Goal: Information Seeking & Learning: Understand process/instructions

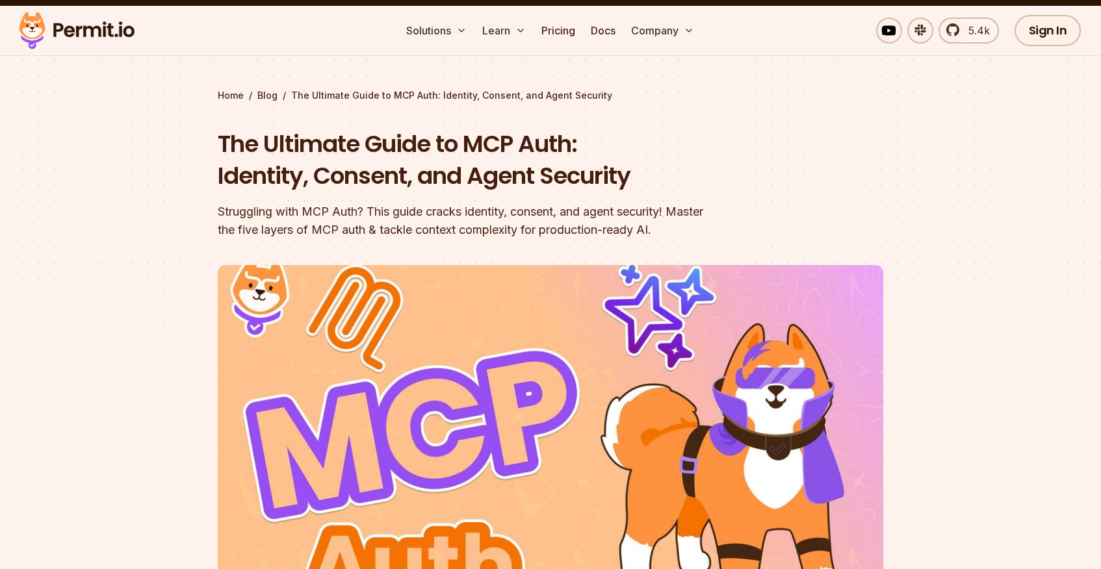
scroll to position [48, 0]
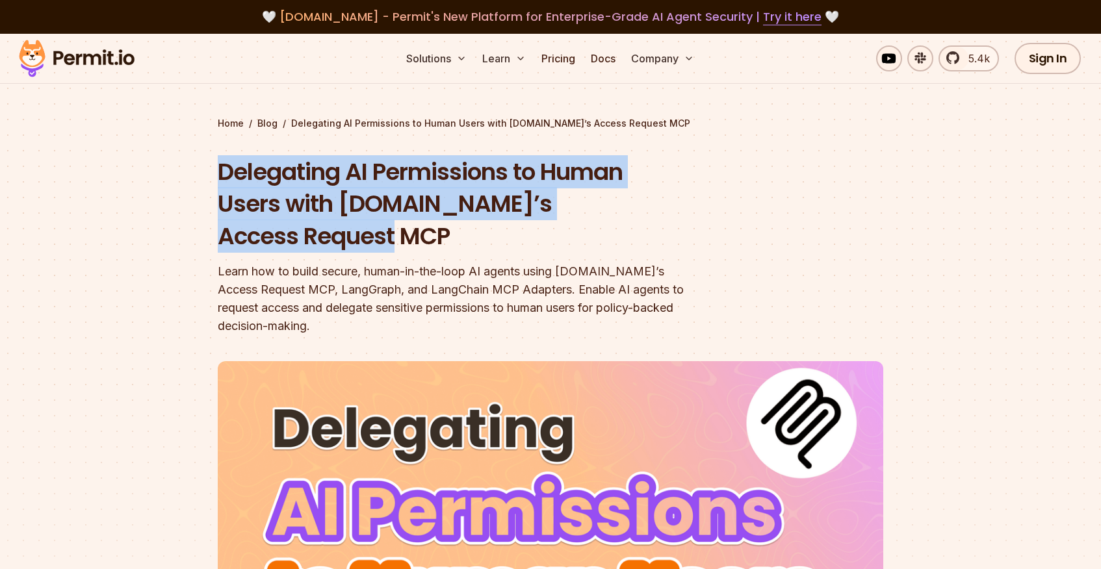
click at [742, 203] on header "Delegating AI Permissions to Human Users with [DOMAIN_NAME]’s Access Request MC…" at bounding box center [550, 481] width 665 height 650
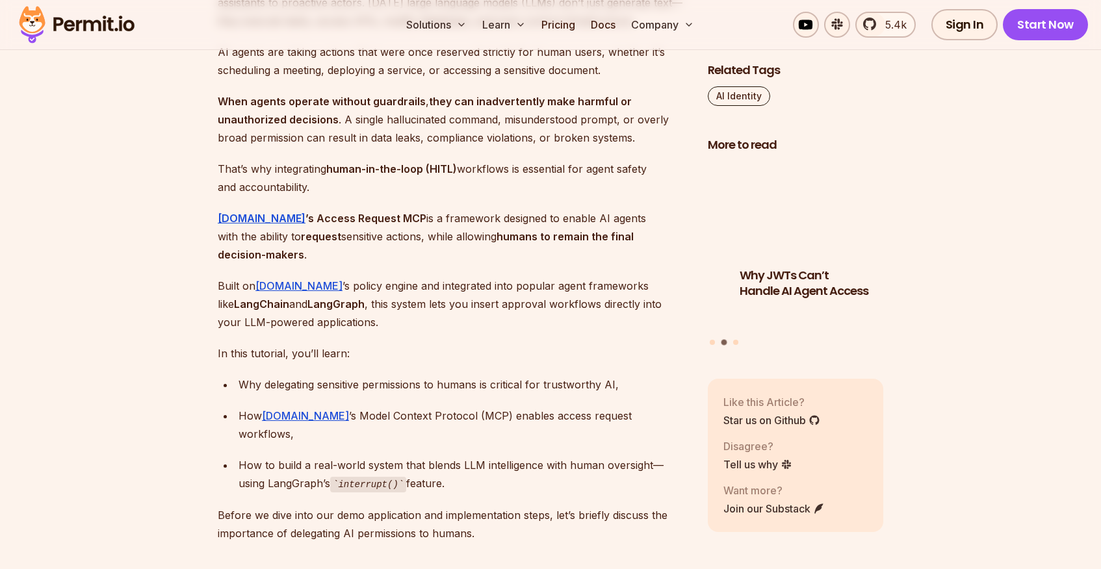
scroll to position [933, 0]
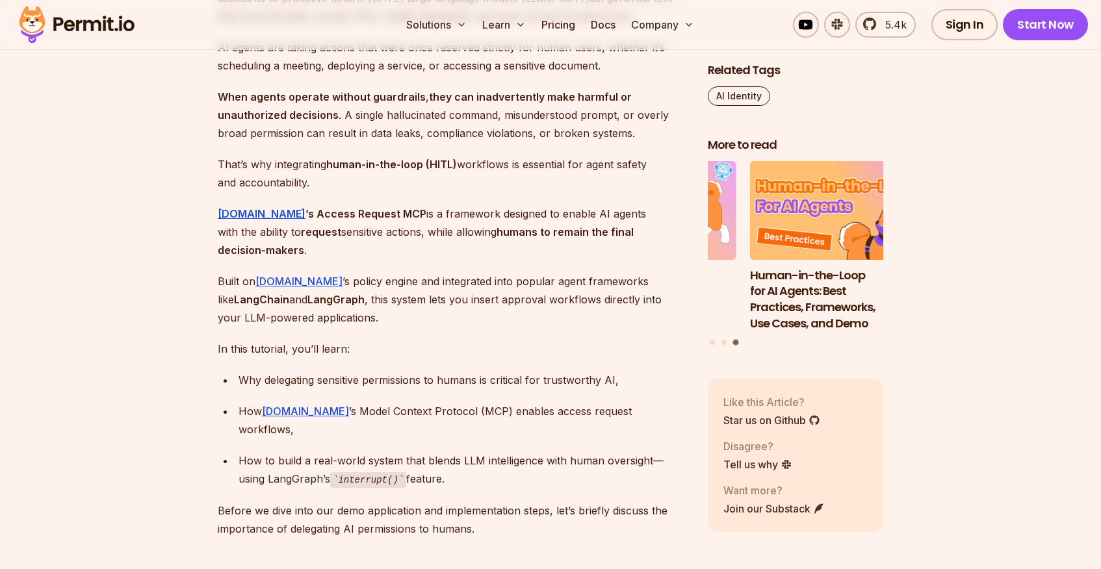
click at [726, 337] on div "Why JWTs Can’t Handle AI Agent Access Human-in-the-Loop for AI Agents: Best Pra…" at bounding box center [795, 254] width 175 height 186
click at [725, 340] on button "Go to slide 2" at bounding box center [723, 342] width 5 height 5
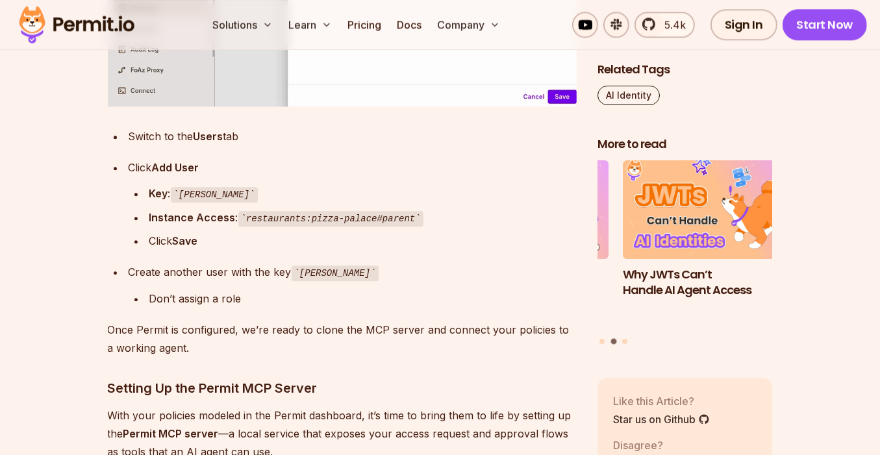
scroll to position [7437, 0]
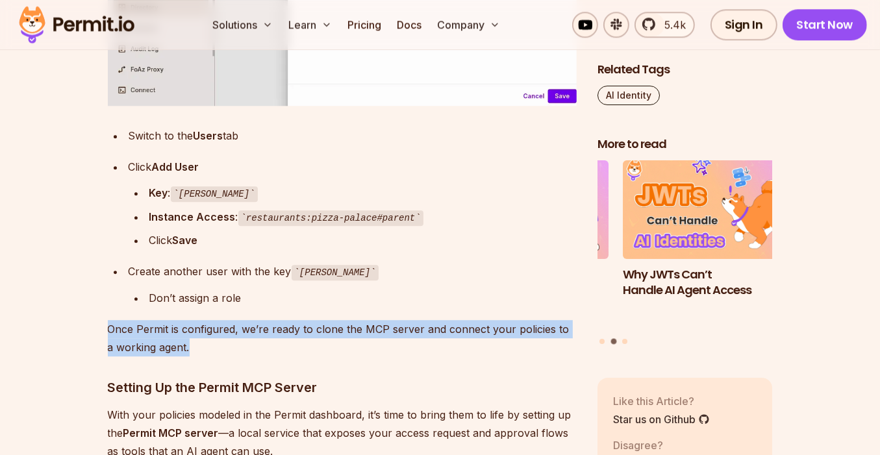
drag, startPoint x: 179, startPoint y: 290, endPoint x: 109, endPoint y: 273, distance: 72.3
click at [109, 320] on p "Once Permit is configured, we’re ready to clone the MCP server and connect your…" at bounding box center [342, 338] width 469 height 36
click at [134, 320] on p "Once Permit is configured, we’re ready to clone the MCP server and connect your…" at bounding box center [342, 338] width 469 height 36
drag, startPoint x: 108, startPoint y: 270, endPoint x: 186, endPoint y: 288, distance: 80.2
click at [186, 320] on p "Once Permit is configured, we’re ready to clone the MCP server and connect your…" at bounding box center [342, 338] width 469 height 36
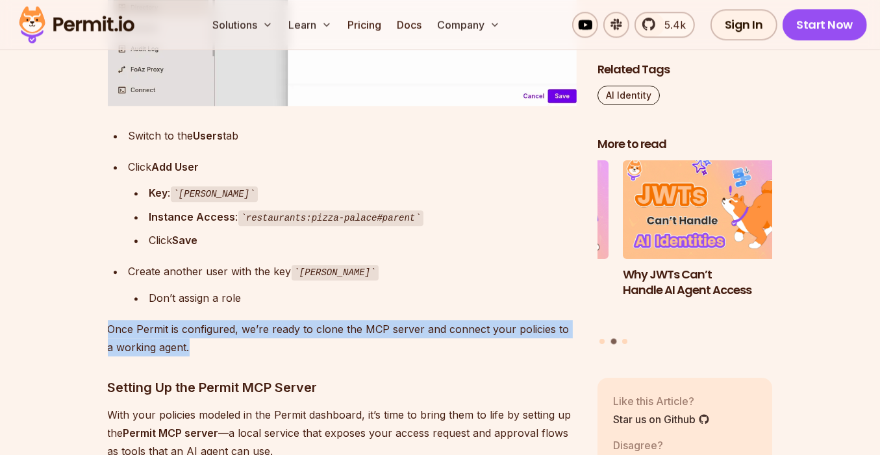
click at [190, 320] on p "Once Permit is configured, we’re ready to clone the MCP server and connect your…" at bounding box center [342, 338] width 469 height 36
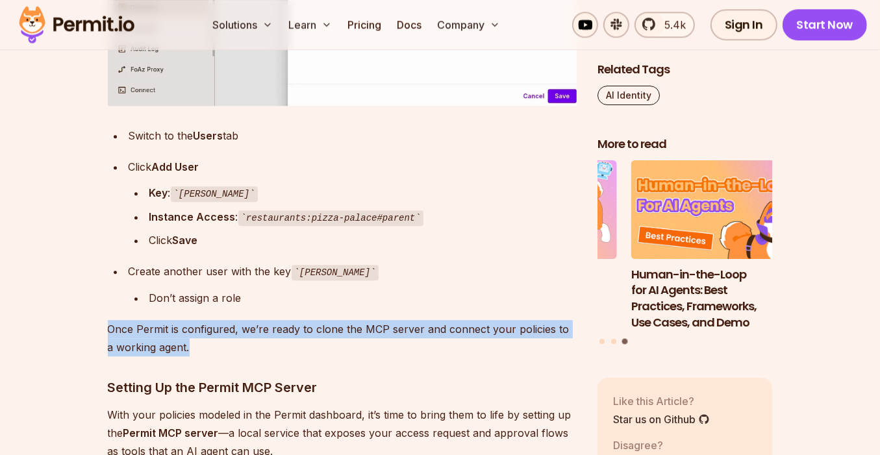
drag, startPoint x: 188, startPoint y: 291, endPoint x: 110, endPoint y: 272, distance: 80.8
click at [110, 320] on p "Once Permit is configured, we’re ready to clone the MCP server and connect your…" at bounding box center [342, 338] width 469 height 36
drag, startPoint x: 110, startPoint y: 272, endPoint x: 183, endPoint y: 287, distance: 74.3
click at [183, 320] on p "Once Permit is configured, we’re ready to clone the MCP server and connect your…" at bounding box center [342, 338] width 469 height 36
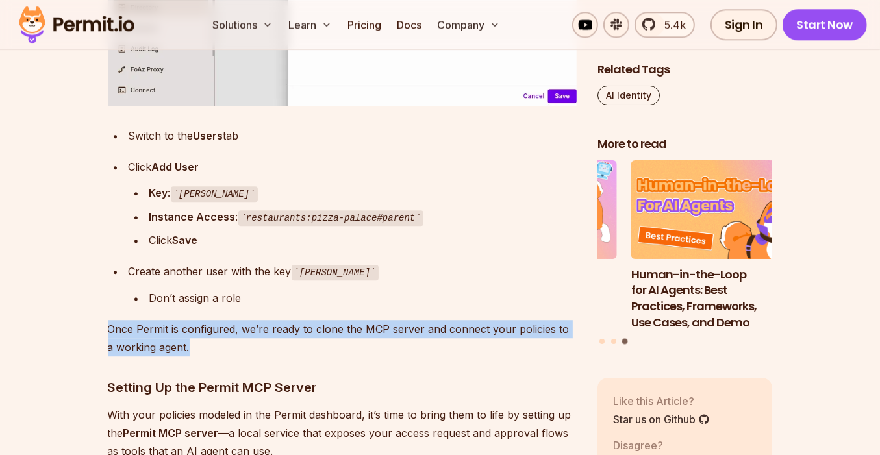
click at [186, 320] on p "Once Permit is configured, we’re ready to clone the MCP server and connect your…" at bounding box center [342, 338] width 469 height 36
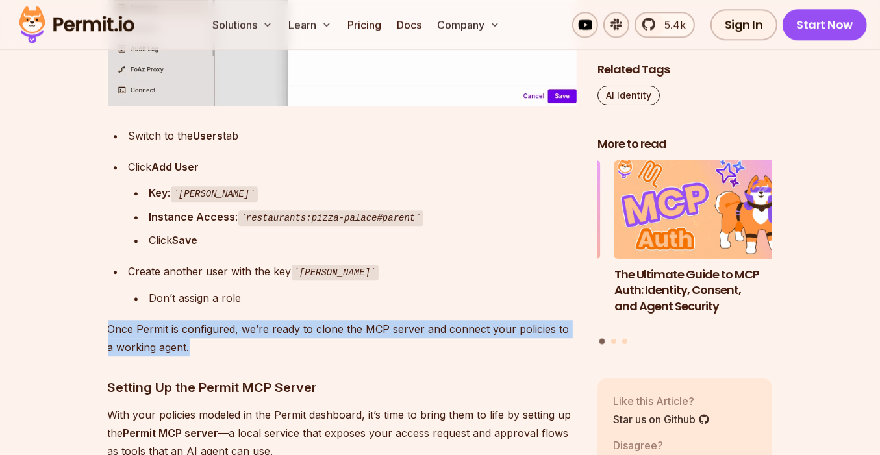
drag, startPoint x: 187, startPoint y: 290, endPoint x: 98, endPoint y: 272, distance: 90.9
click at [175, 320] on p "Once Permit is configured, we’re ready to clone the MCP server and connect your…" at bounding box center [342, 338] width 469 height 36
drag, startPoint x: 181, startPoint y: 289, endPoint x: 110, endPoint y: 271, distance: 73.1
click at [110, 320] on p "Once Permit is configured, we’re ready to clone the MCP server and connect your…" at bounding box center [342, 338] width 469 height 36
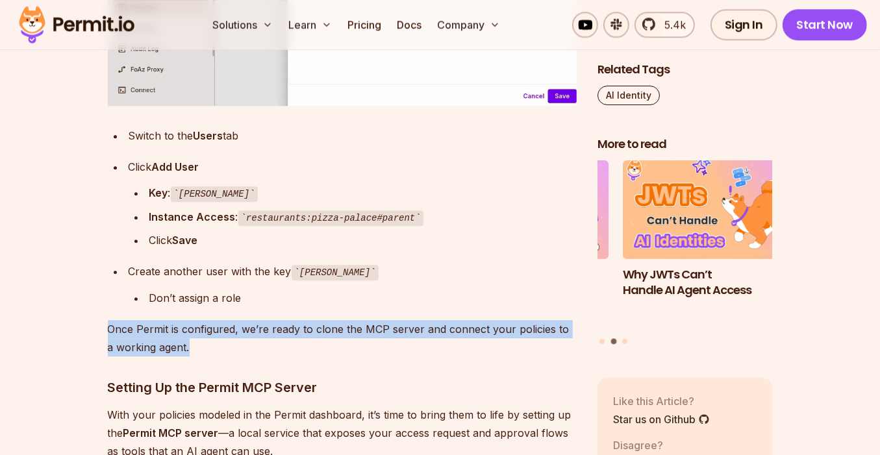
click at [197, 320] on p "Once Permit is configured, we’re ready to clone the MCP server and connect your…" at bounding box center [342, 338] width 469 height 36
drag, startPoint x: 196, startPoint y: 292, endPoint x: 112, endPoint y: 275, distance: 85.0
click at [112, 320] on p "Once Permit is configured, we’re ready to clone the MCP server and connect your…" at bounding box center [342, 338] width 469 height 36
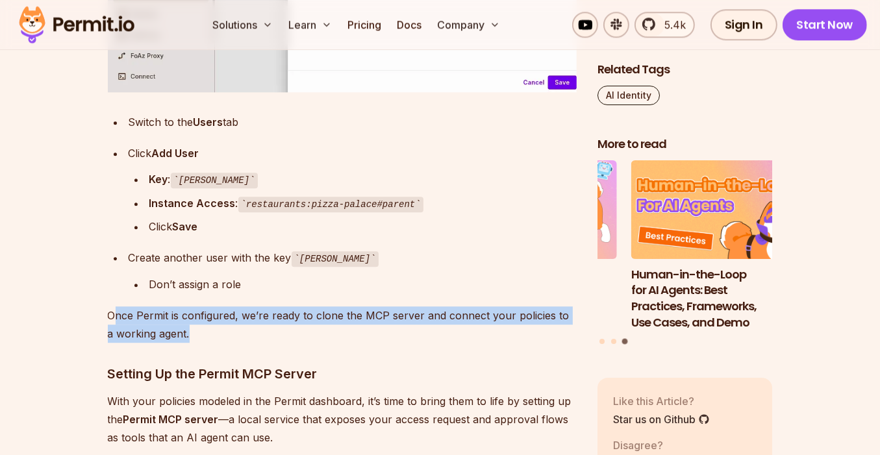
scroll to position [7452, 0]
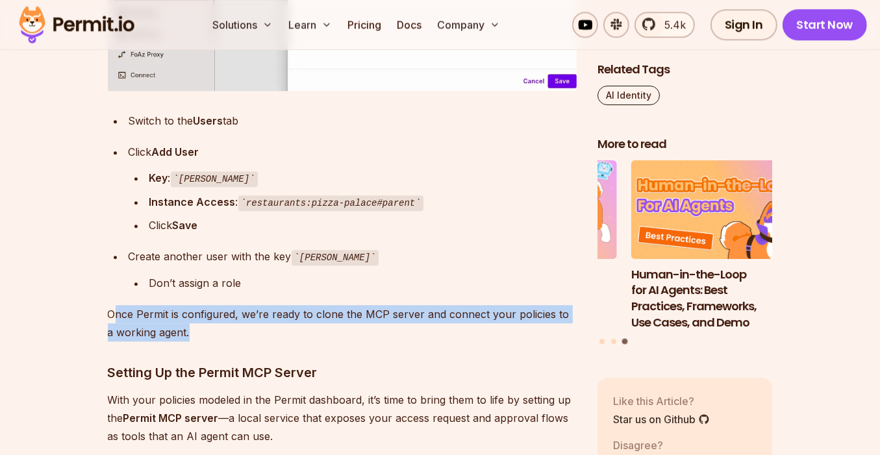
click at [318, 305] on p "Once Permit is configured, we’re ready to clone the MCP server and connect your…" at bounding box center [342, 323] width 469 height 36
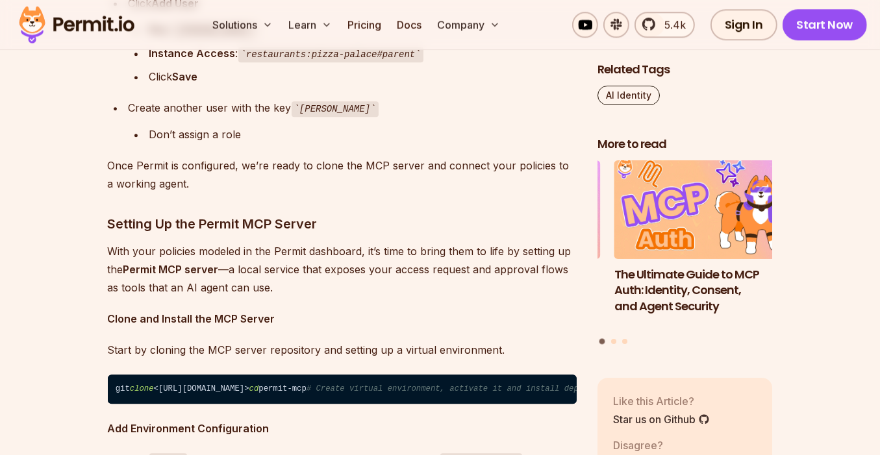
scroll to position [7608, 0]
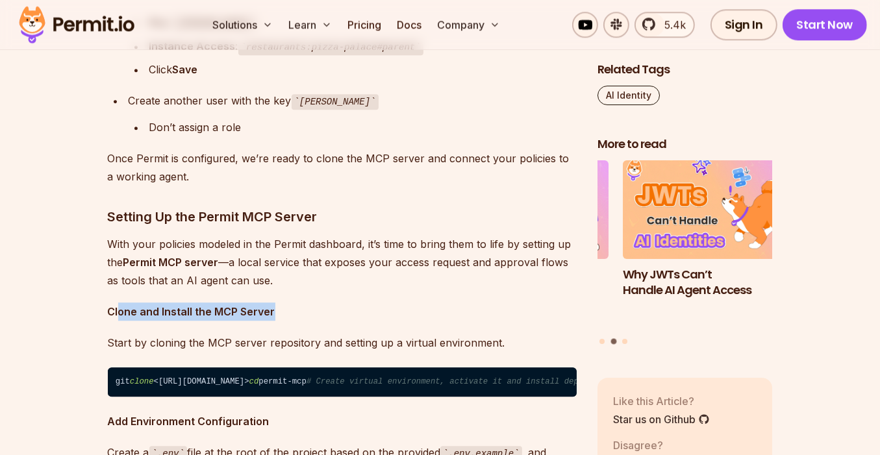
drag, startPoint x: 274, startPoint y: 254, endPoint x: 118, endPoint y: 256, distance: 155.9
click at [118, 303] on p "Clone and Install the MCP Server" at bounding box center [342, 312] width 469 height 18
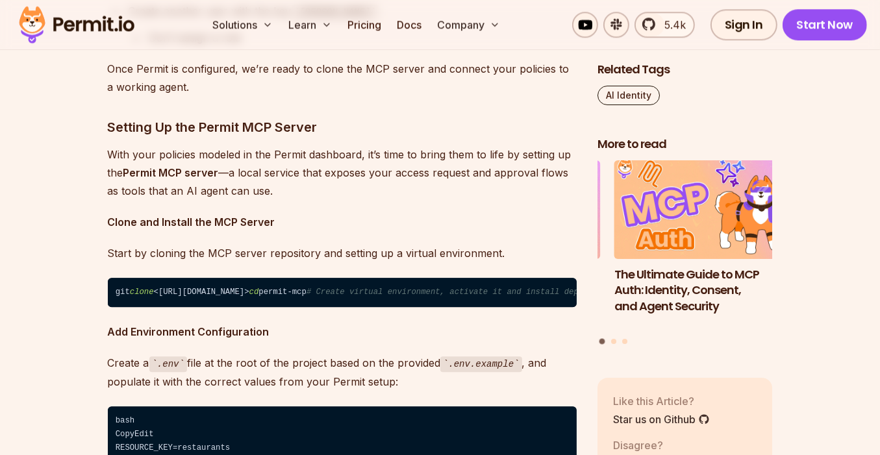
scroll to position [7698, 0]
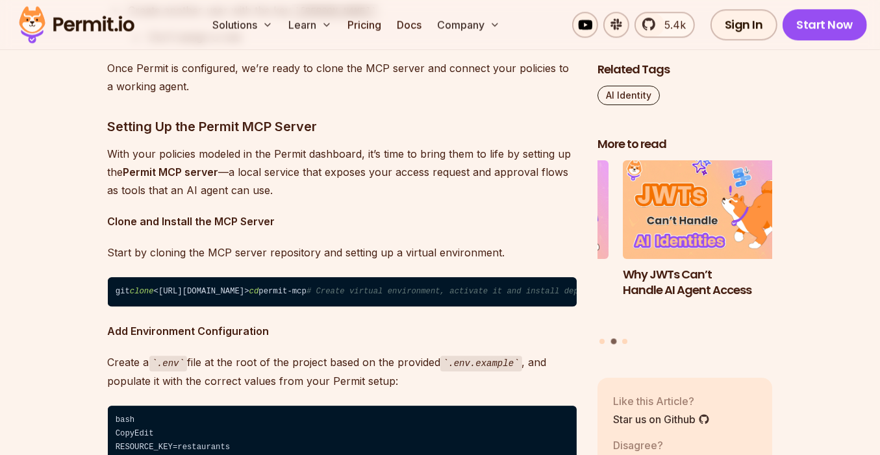
click at [307, 287] on span "# Create virtual environment, activate it and install dependencies" at bounding box center [464, 291] width 315 height 9
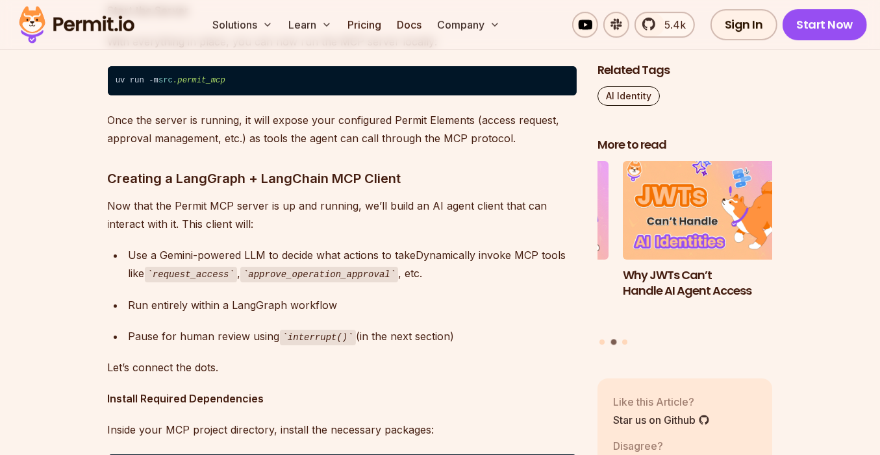
scroll to position [8449, 0]
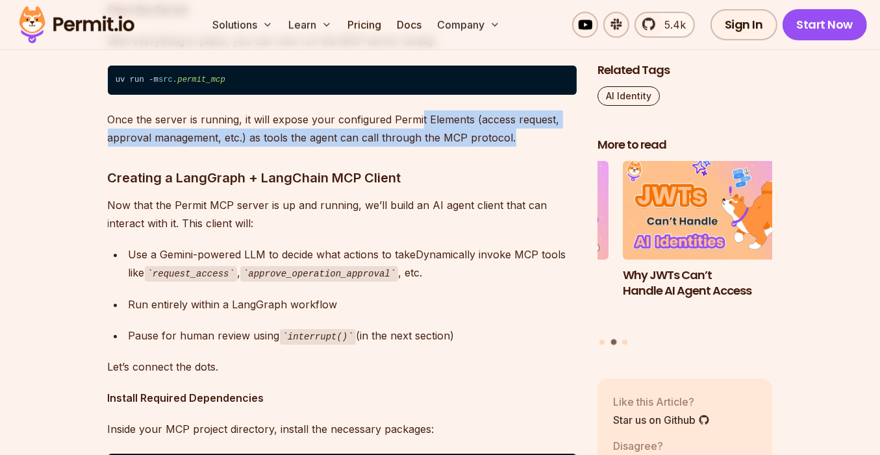
drag, startPoint x: 508, startPoint y: 179, endPoint x: 420, endPoint y: 162, distance: 89.2
click at [420, 147] on p "Once the server is running, it will expose your configured Permit Elements (acc…" at bounding box center [342, 128] width 469 height 36
click at [423, 147] on p "Once the server is running, it will expose your configured Permit Elements (acc…" at bounding box center [342, 128] width 469 height 36
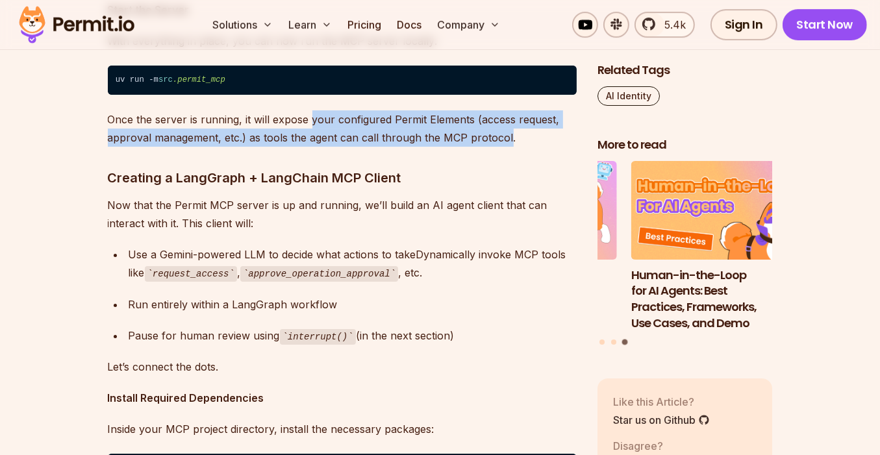
drag, startPoint x: 311, startPoint y: 157, endPoint x: 507, endPoint y: 175, distance: 197.1
click at [507, 147] on p "Once the server is running, it will expose your configured Permit Elements (acc…" at bounding box center [342, 128] width 469 height 36
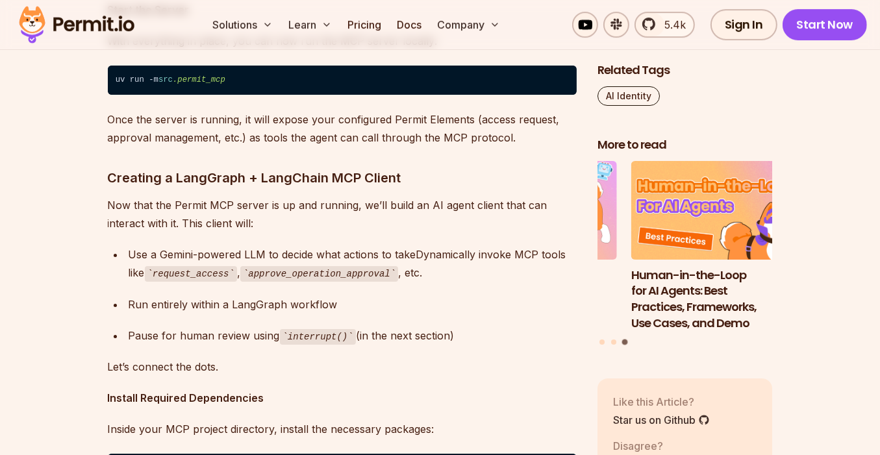
click at [522, 147] on p "Once the server is running, it will expose your configured Permit Elements (acc…" at bounding box center [342, 128] width 469 height 36
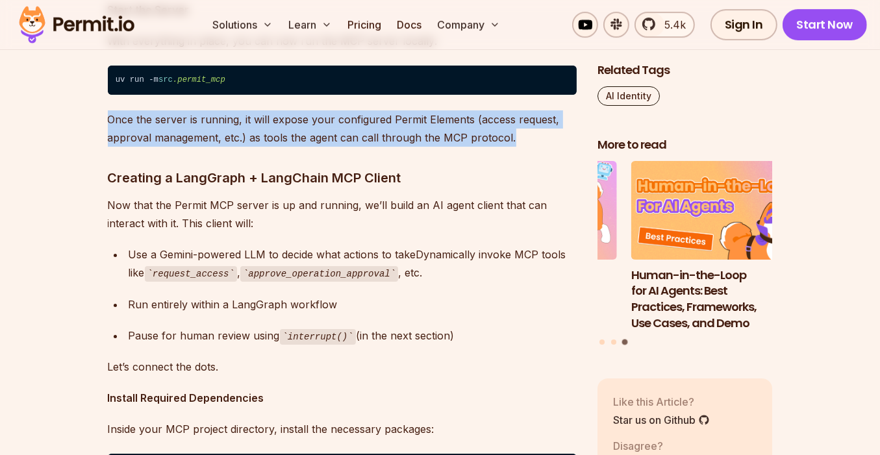
drag, startPoint x: 515, startPoint y: 177, endPoint x: 106, endPoint y: 161, distance: 409.6
click at [272, 147] on p "Once the server is running, it will expose your configured Permit Elements (acc…" at bounding box center [342, 128] width 469 height 36
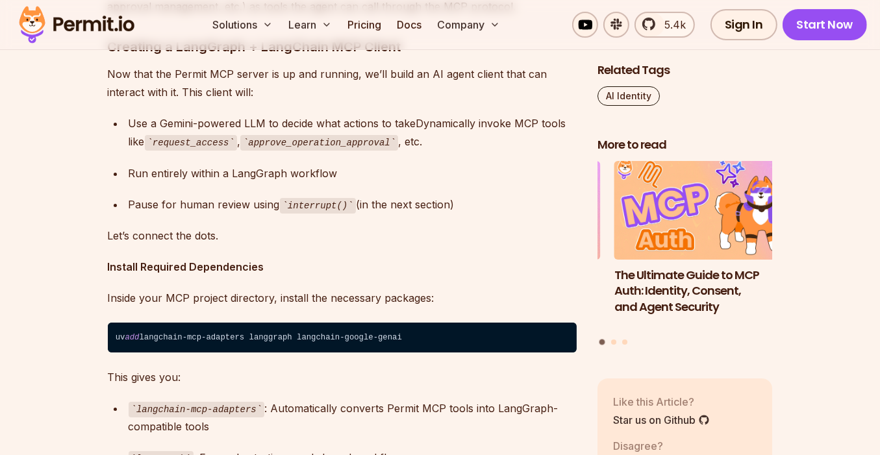
scroll to position [8587, 0]
